Goal: Use online tool/utility: Use online tool/utility

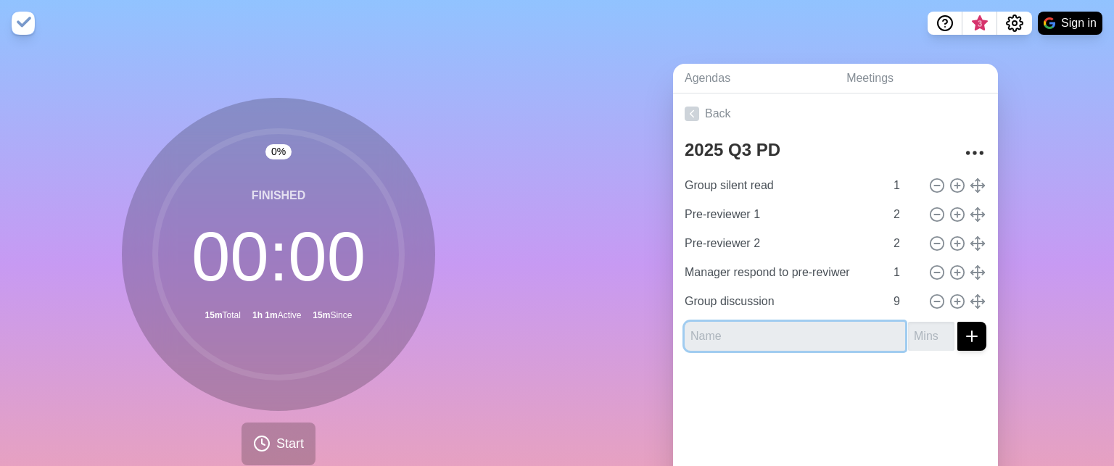
click at [837, 343] on input "text" at bounding box center [795, 336] width 221 height 29
type input "Chelsy"
type input "2"
click at [968, 339] on icon "submit" at bounding box center [971, 336] width 17 height 17
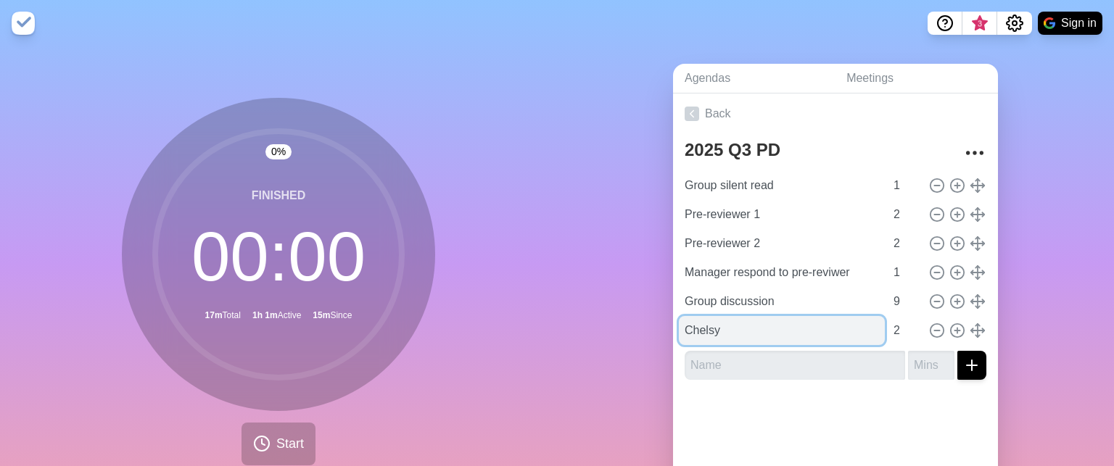
click at [738, 330] on input "Chelsy" at bounding box center [782, 330] width 206 height 29
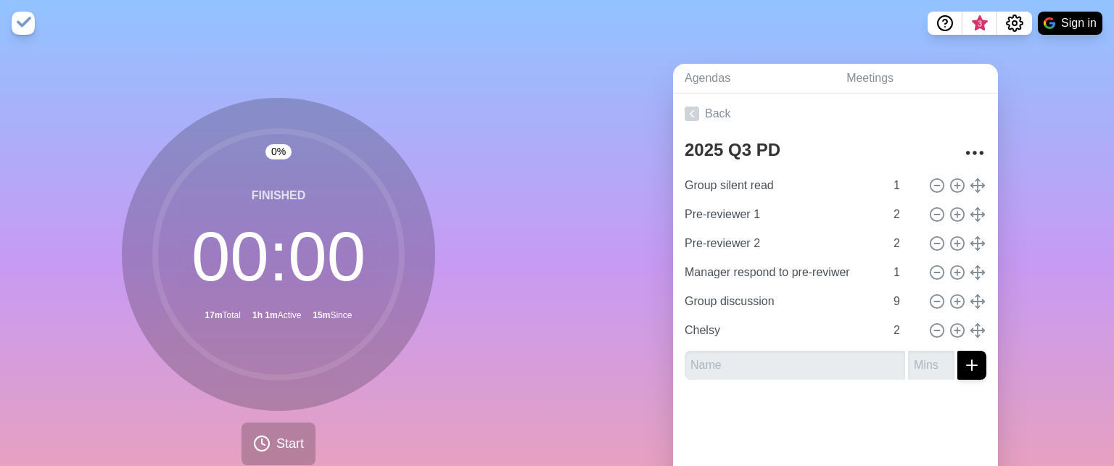
click at [532, 390] on div "0 % Finished 00 : 00 17m Total 1h 1m Active 15m Since Start" at bounding box center [278, 287] width 557 height 482
click at [297, 444] on span "Start" at bounding box center [290, 445] width 28 height 20
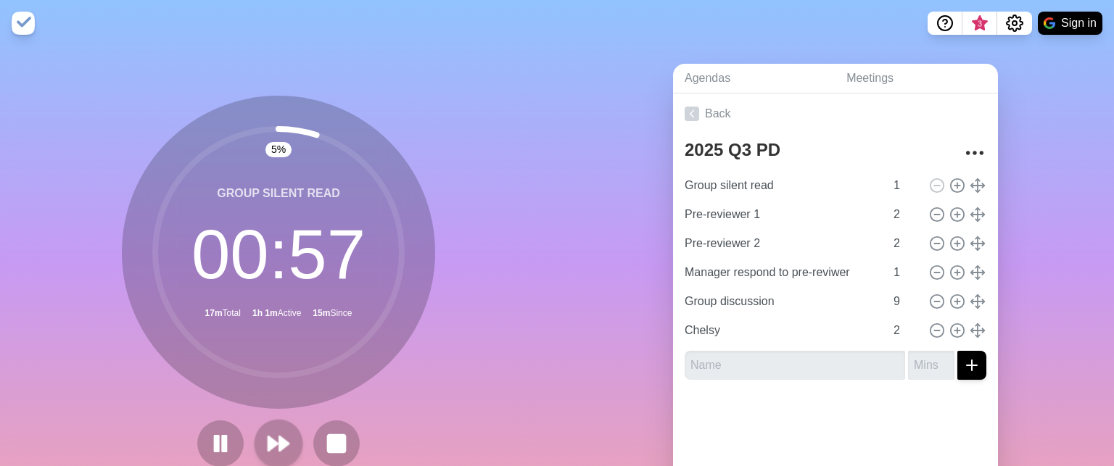
click at [284, 446] on polygon at bounding box center [283, 444] width 9 height 15
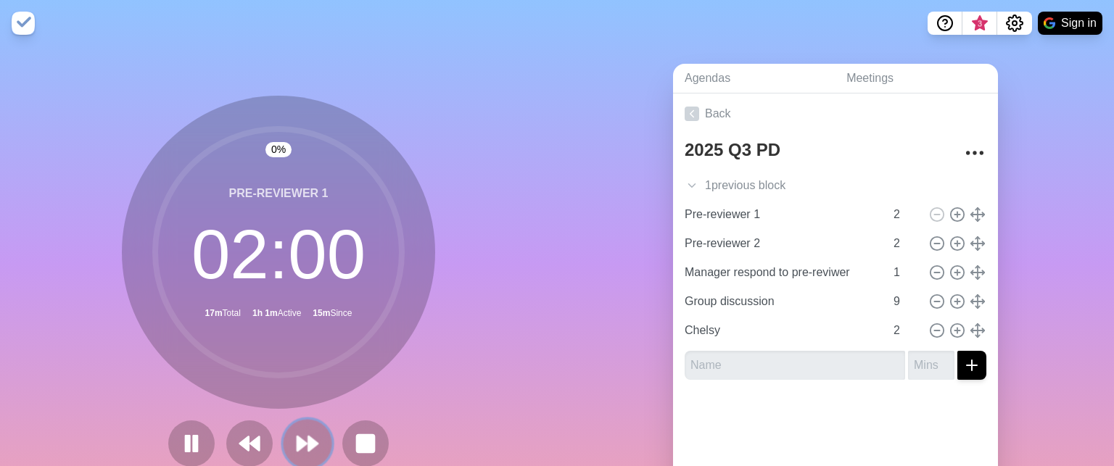
click at [284, 446] on button at bounding box center [307, 443] width 49 height 49
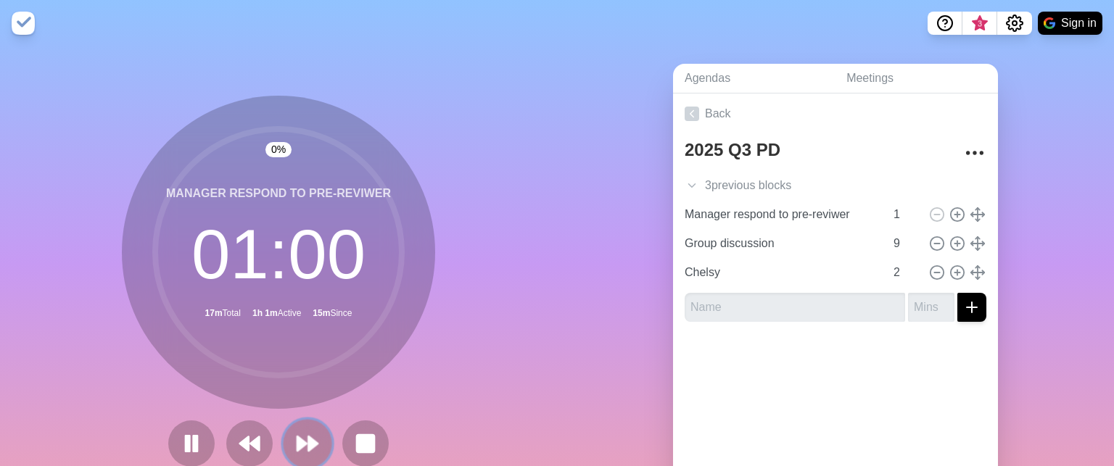
click at [284, 446] on button at bounding box center [307, 443] width 49 height 49
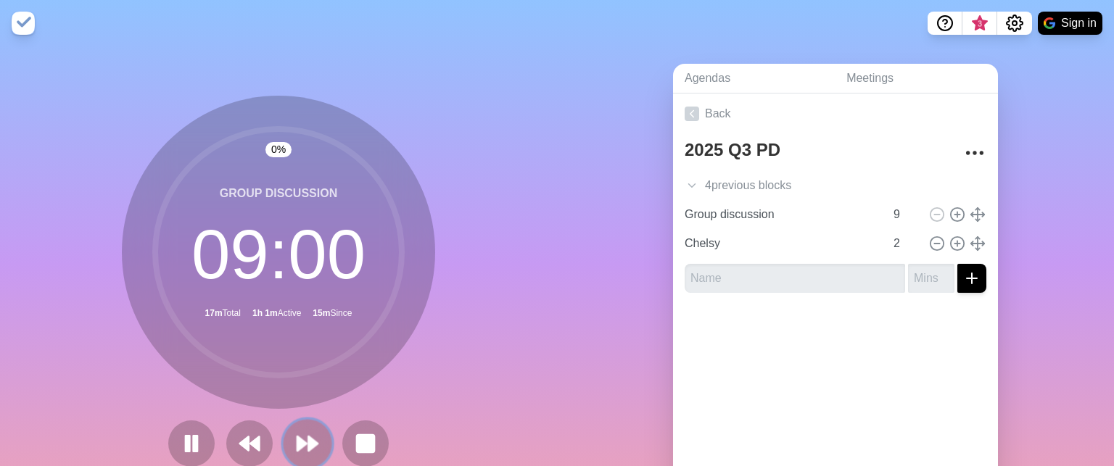
click at [284, 446] on button at bounding box center [307, 443] width 49 height 49
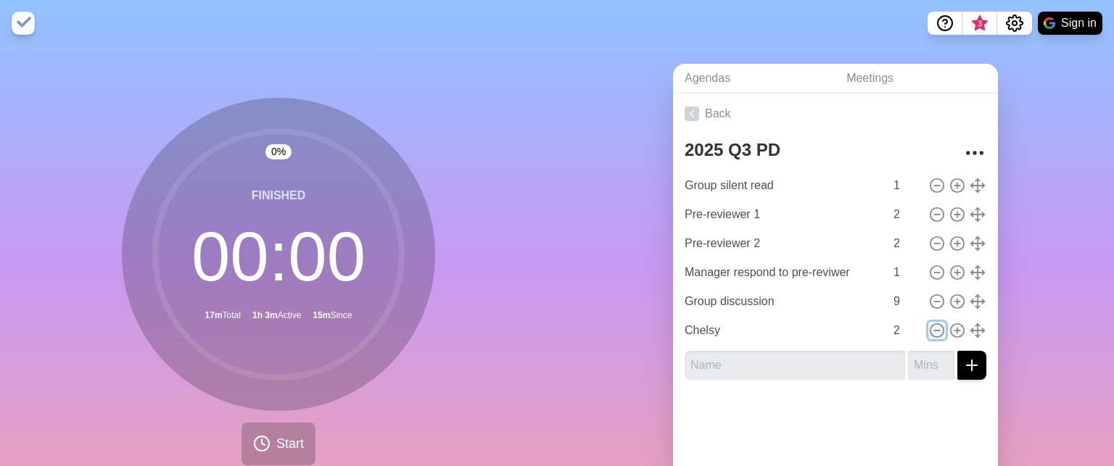
click at [939, 335] on icon at bounding box center [937, 331] width 16 height 16
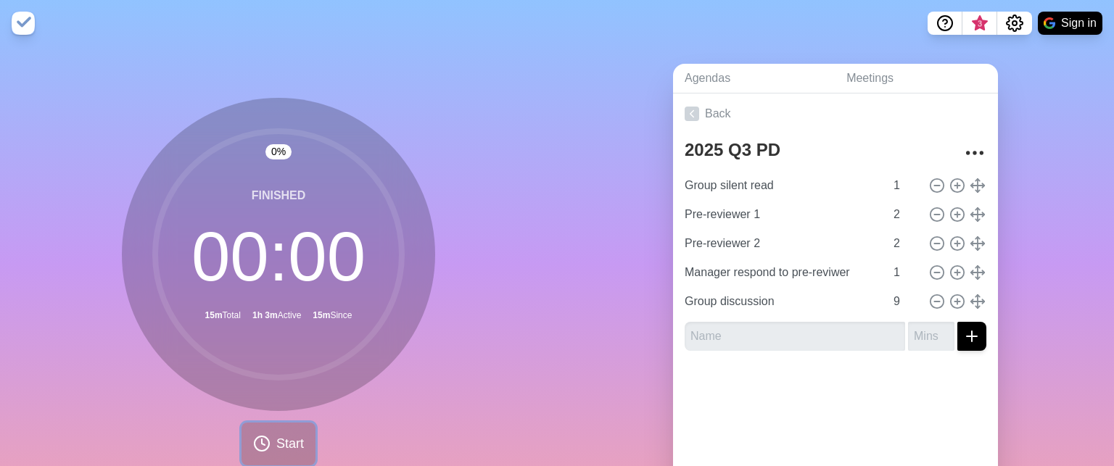
click at [295, 429] on button "Start" at bounding box center [279, 444] width 74 height 43
click at [290, 428] on button "Start" at bounding box center [279, 444] width 74 height 43
